Goal: Task Accomplishment & Management: Use online tool/utility

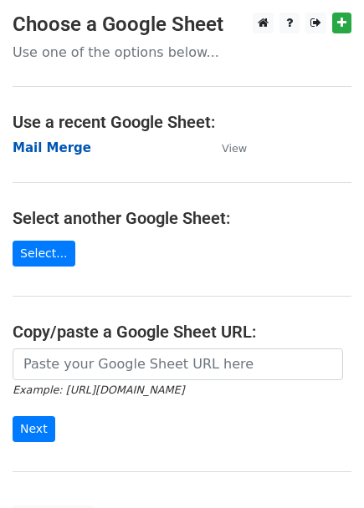
click at [48, 150] on strong "Mail Merge" at bounding box center [52, 147] width 79 height 15
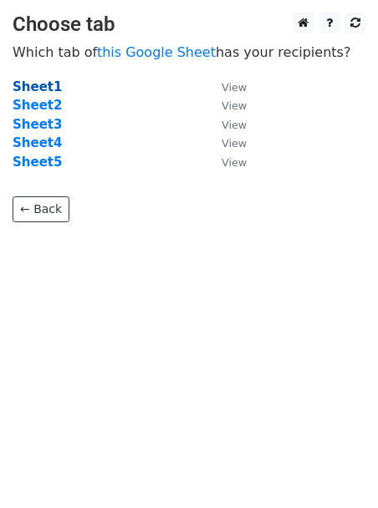
click at [38, 84] on strong "Sheet1" at bounding box center [37, 86] width 49 height 15
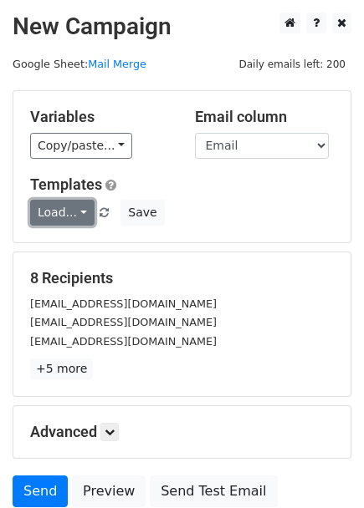
click at [67, 216] on link "Load..." at bounding box center [62, 213] width 64 height 26
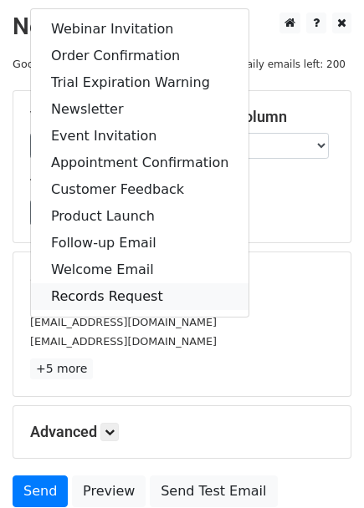
click at [104, 289] on link "Records Request" at bounding box center [139, 296] width 217 height 27
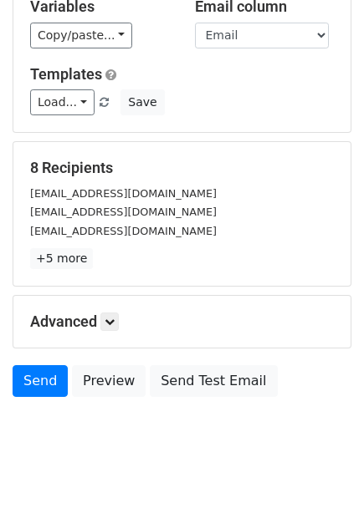
scroll to position [142, 0]
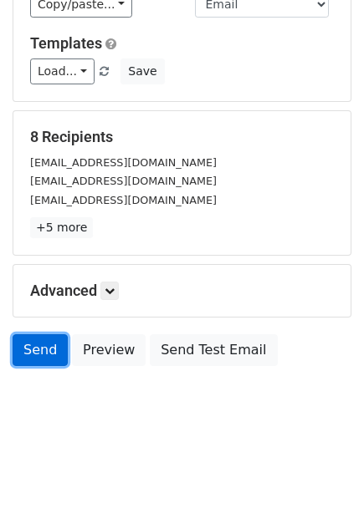
click at [30, 352] on link "Send" at bounding box center [40, 350] width 55 height 32
